Goal: Task Accomplishment & Management: Manage account settings

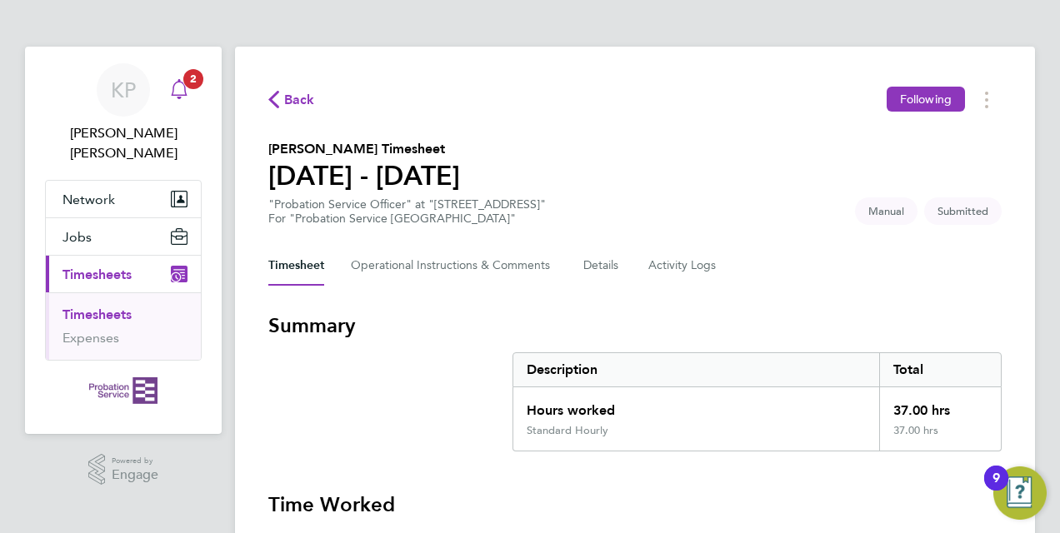
click at [182, 92] on icon "Main navigation" at bounding box center [179, 89] width 20 height 20
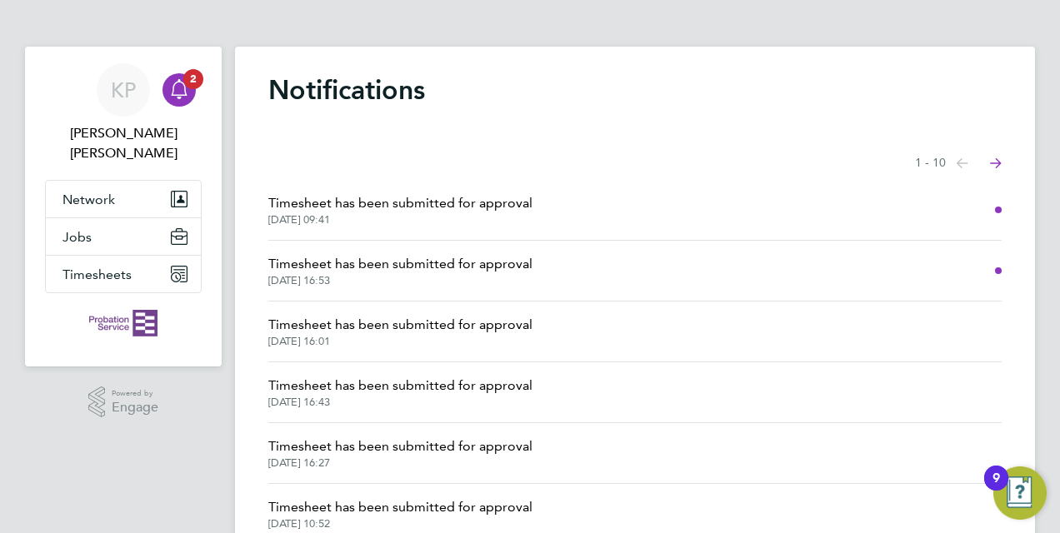
click at [400, 266] on span "Timesheet has been submitted for approval" at bounding box center [400, 264] width 264 height 20
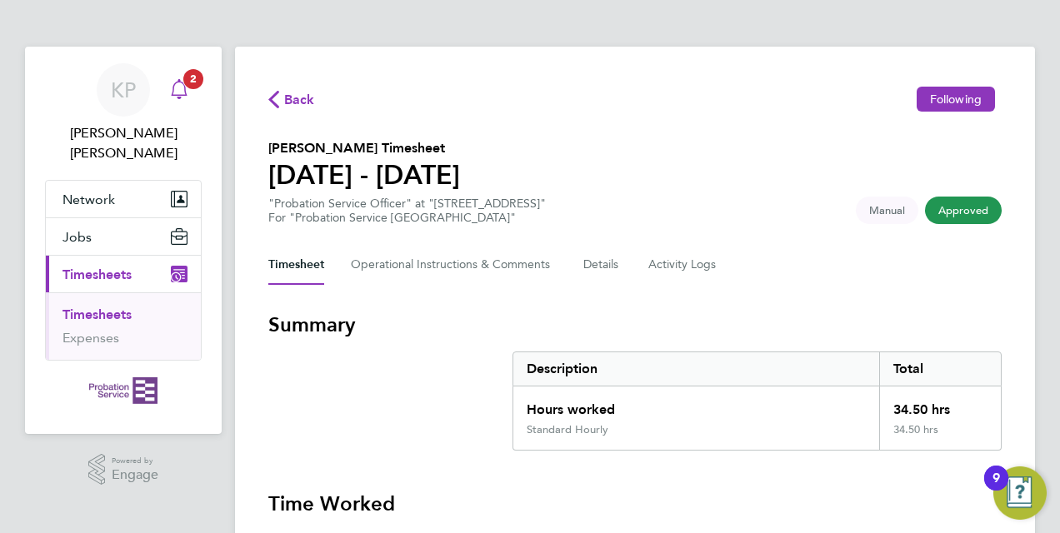
click at [178, 92] on icon "Main navigation" at bounding box center [179, 89] width 20 height 20
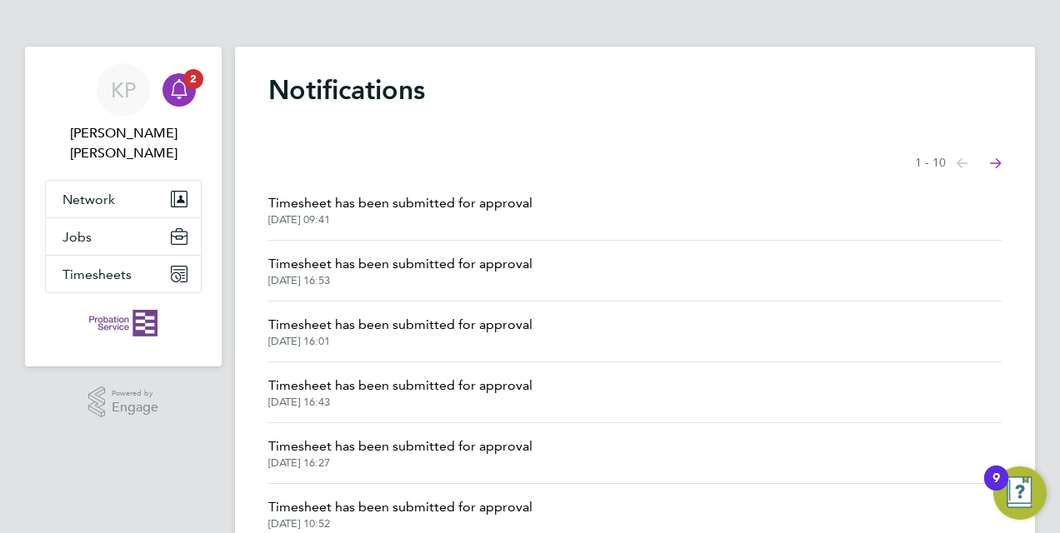
click at [392, 215] on span "[DATE] 09:41" at bounding box center [400, 219] width 264 height 13
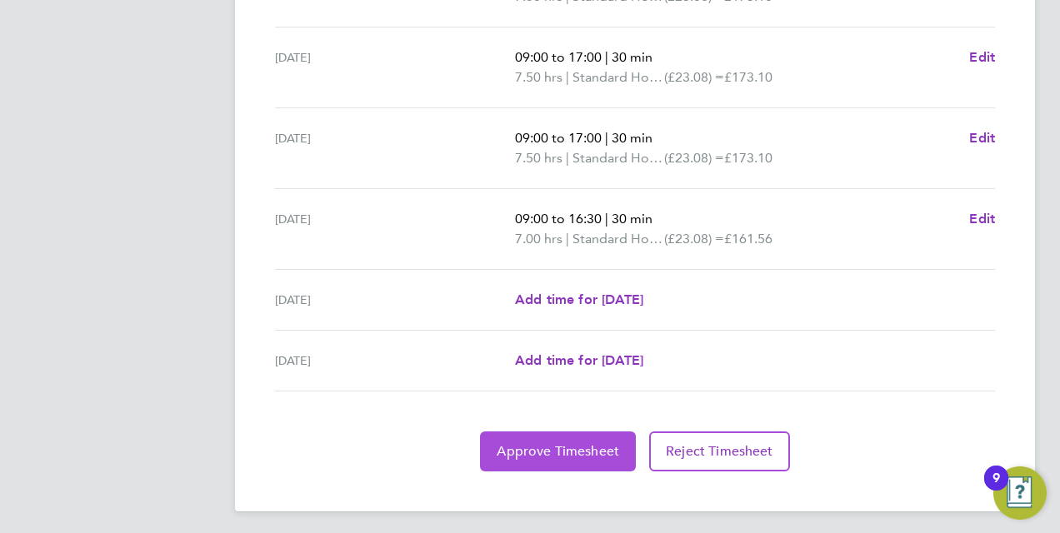
scroll to position [667, 0]
click at [561, 432] on button "Approve Timesheet" at bounding box center [558, 450] width 156 height 40
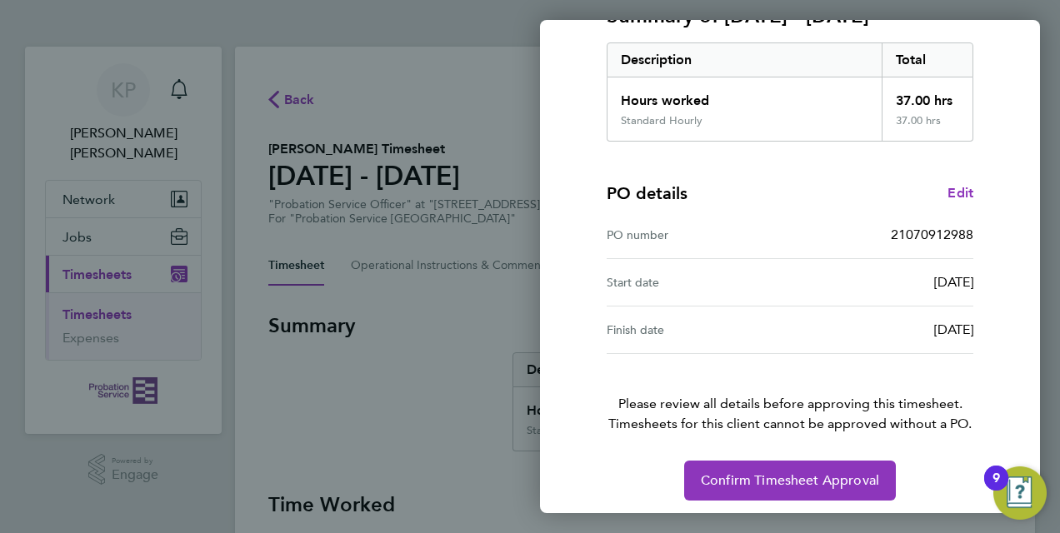
scroll to position [263, 0]
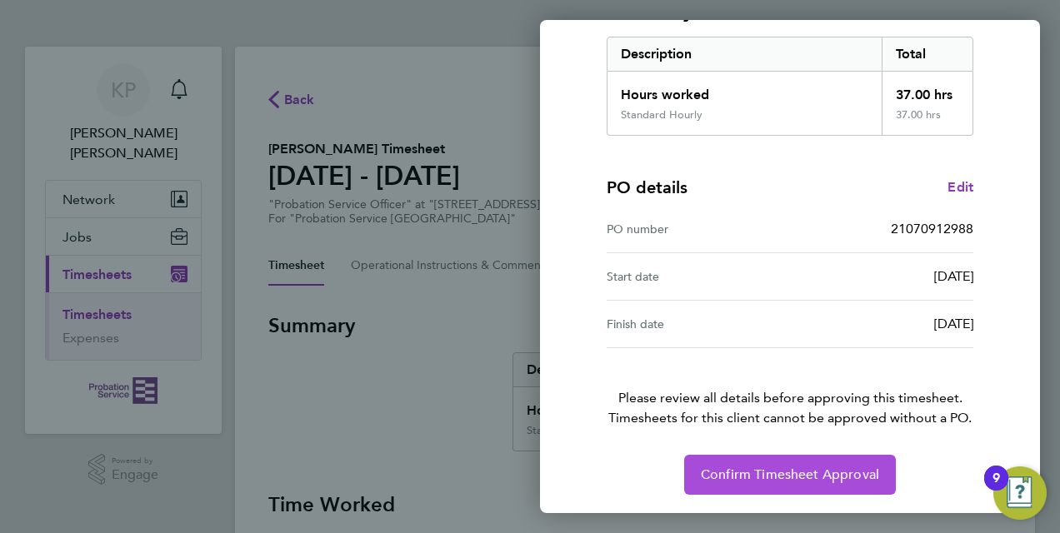
click at [767, 467] on span "Confirm Timesheet Approval" at bounding box center [790, 475] width 178 height 17
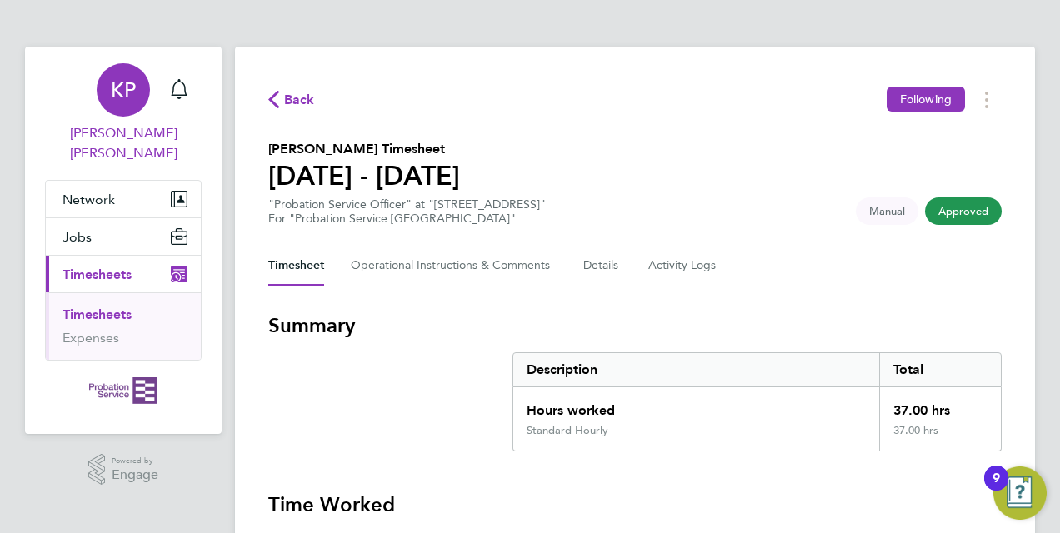
click at [122, 133] on span "[PERSON_NAME] [PERSON_NAME]" at bounding box center [123, 143] width 157 height 40
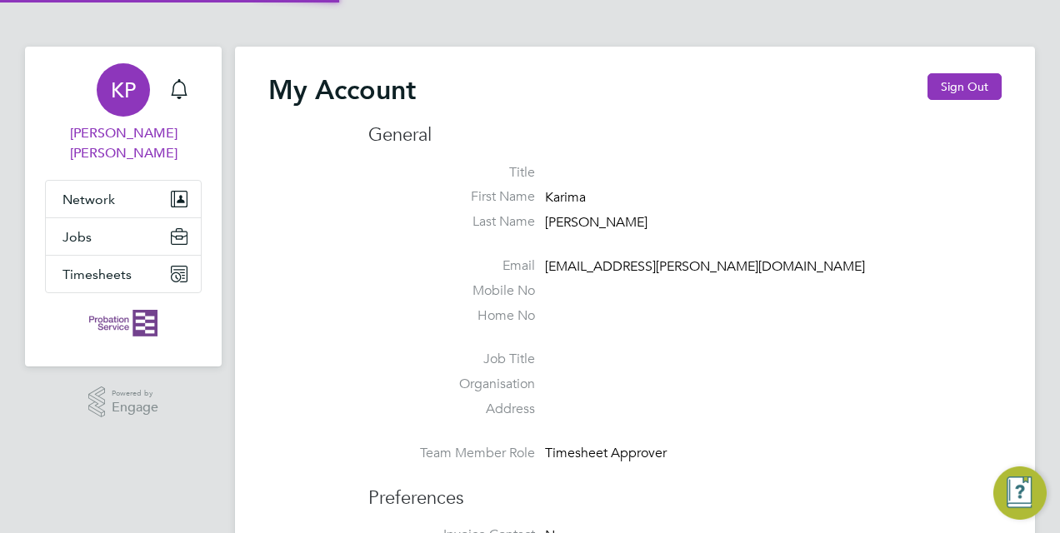
type input "[EMAIL_ADDRESS][PERSON_NAME][DOMAIN_NAME]"
click at [948, 78] on button "Sign Out" at bounding box center [964, 86] width 74 height 27
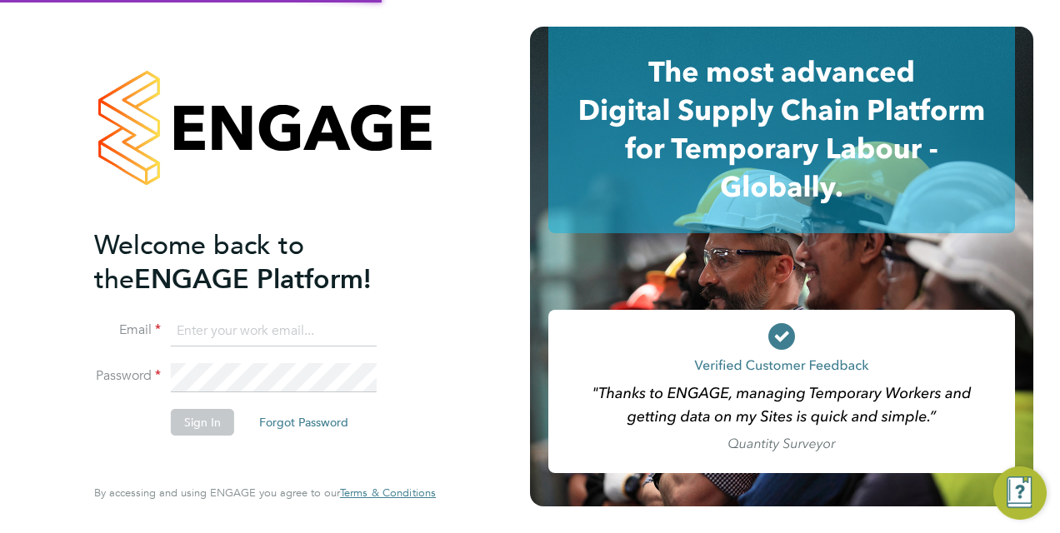
type input "[EMAIL_ADDRESS][PERSON_NAME][DOMAIN_NAME]"
